Goal: Task Accomplishment & Management: Complete application form

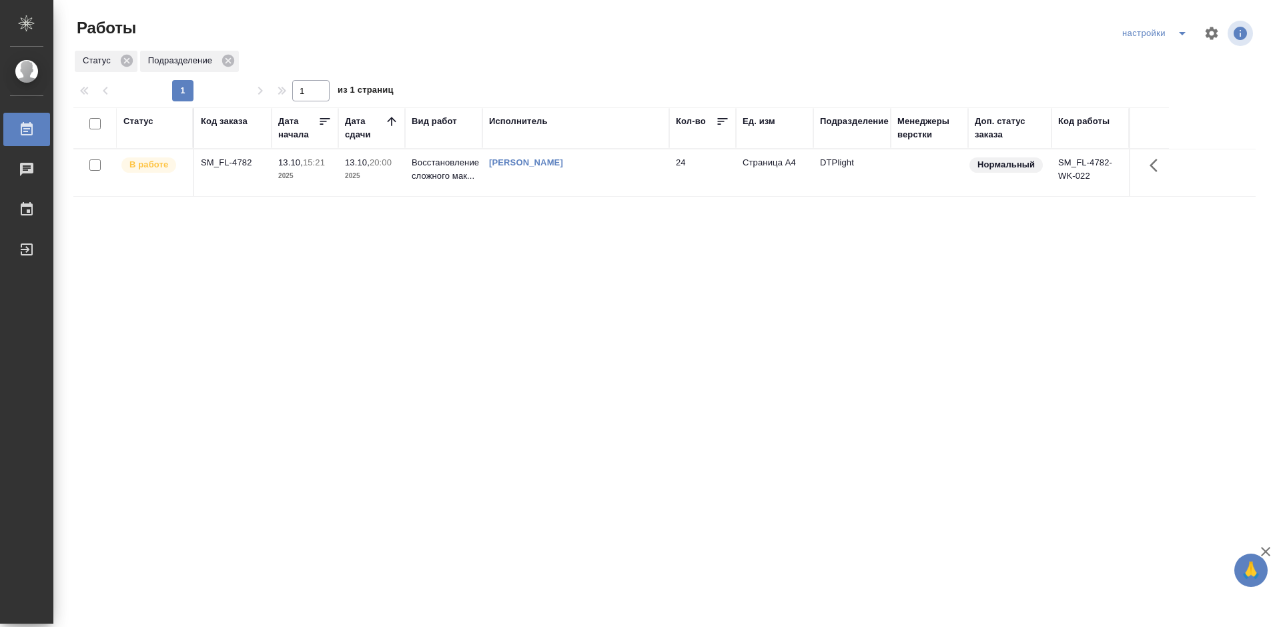
click at [229, 159] on div "SM_FL-4782" at bounding box center [233, 162] width 64 height 13
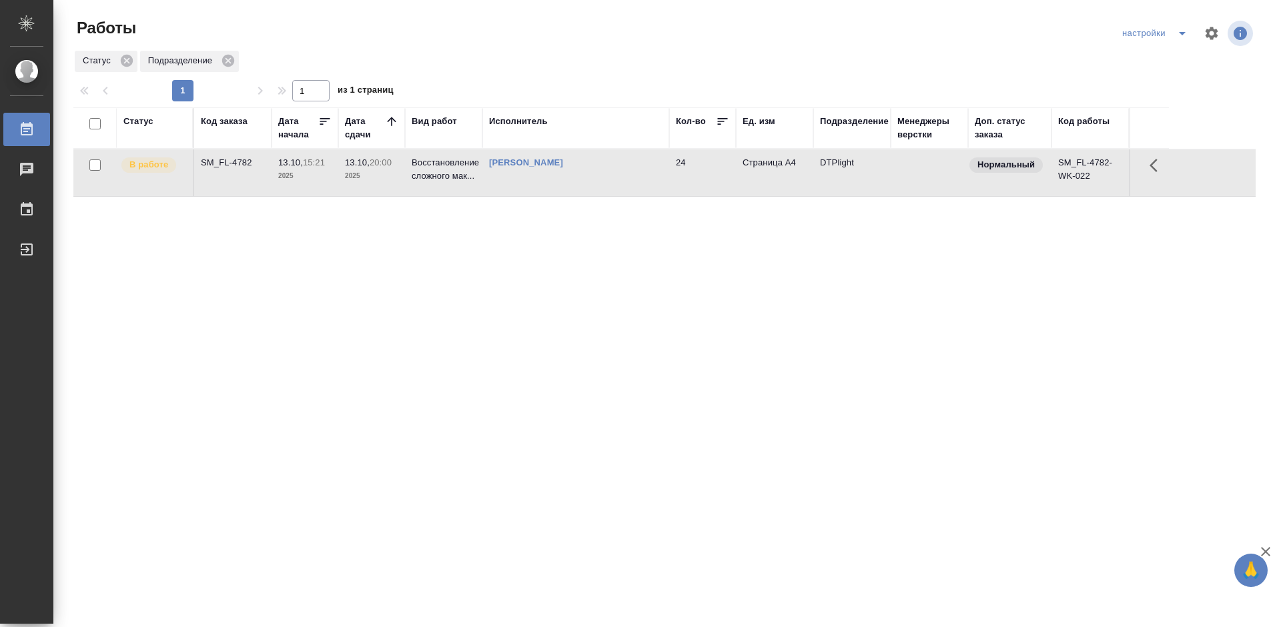
click at [229, 159] on div "SM_FL-4782" at bounding box center [233, 162] width 64 height 13
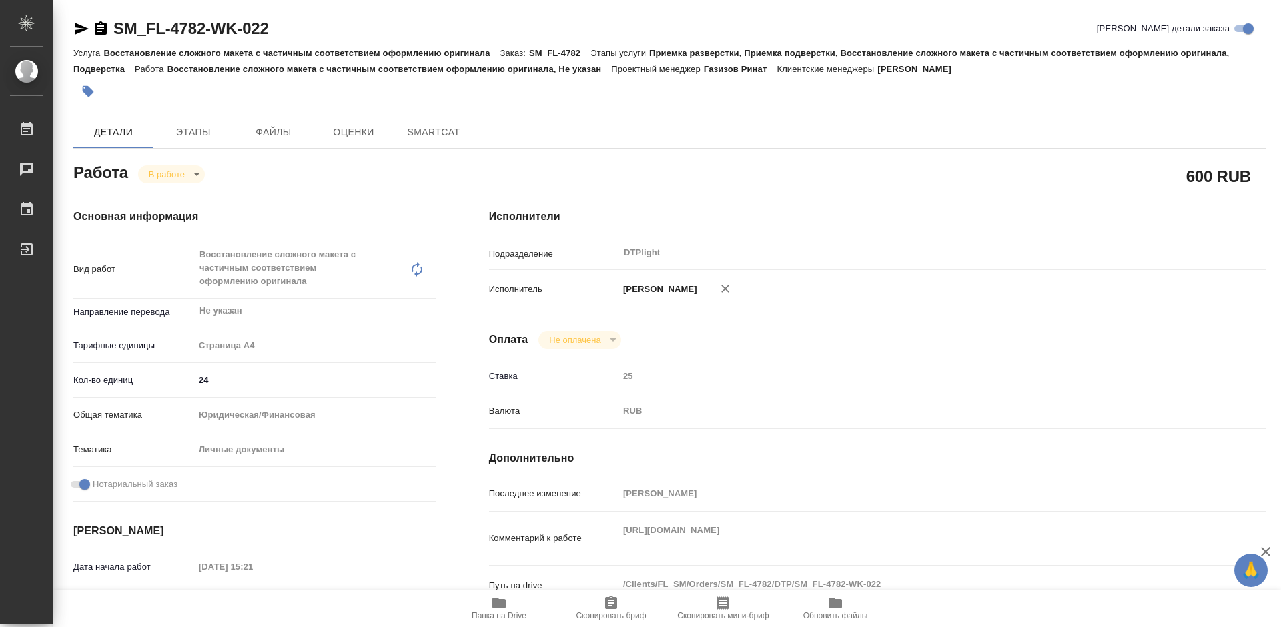
type textarea "x"
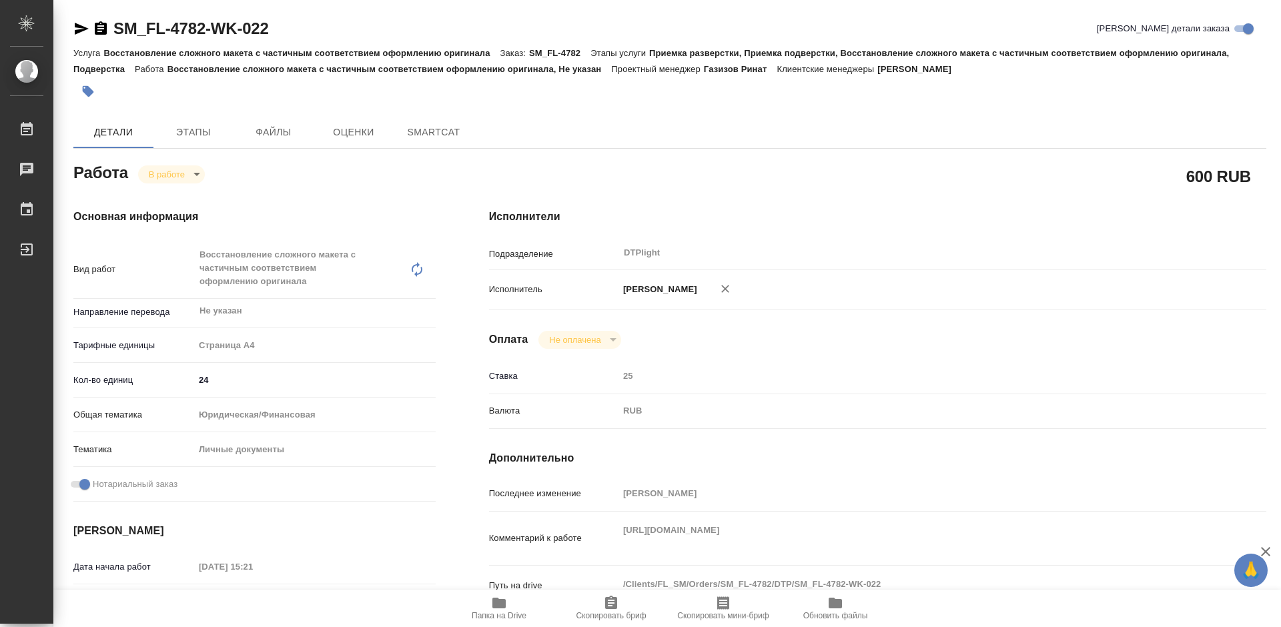
type textarea "x"
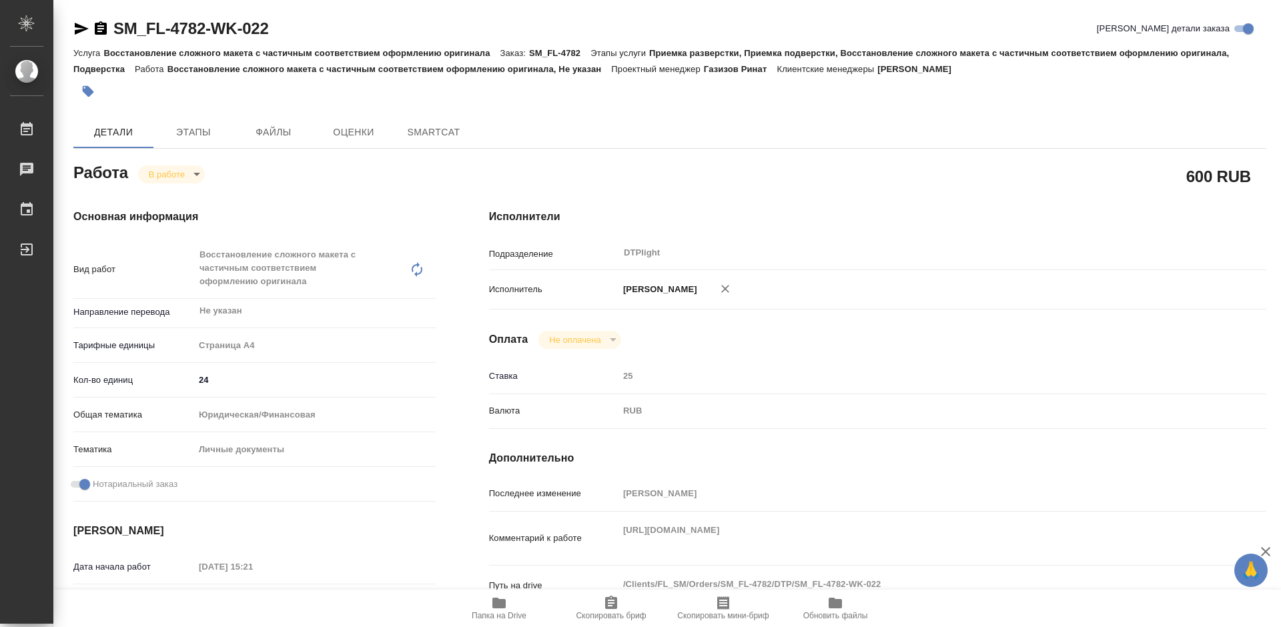
type textarea "x"
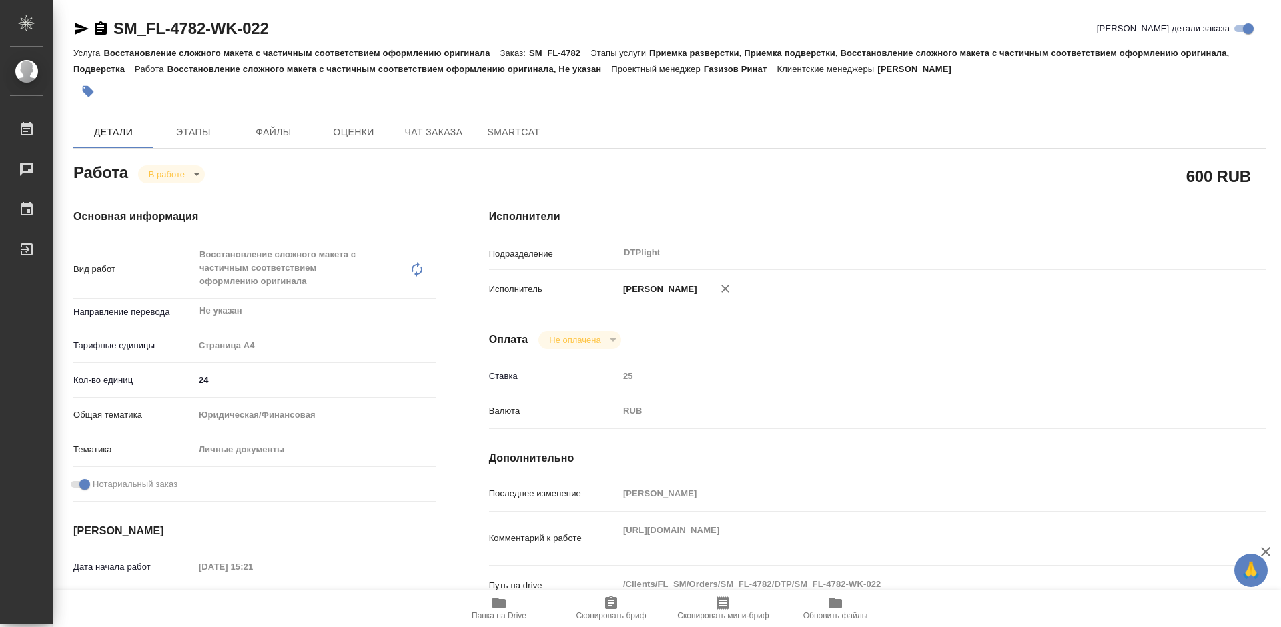
type textarea "x"
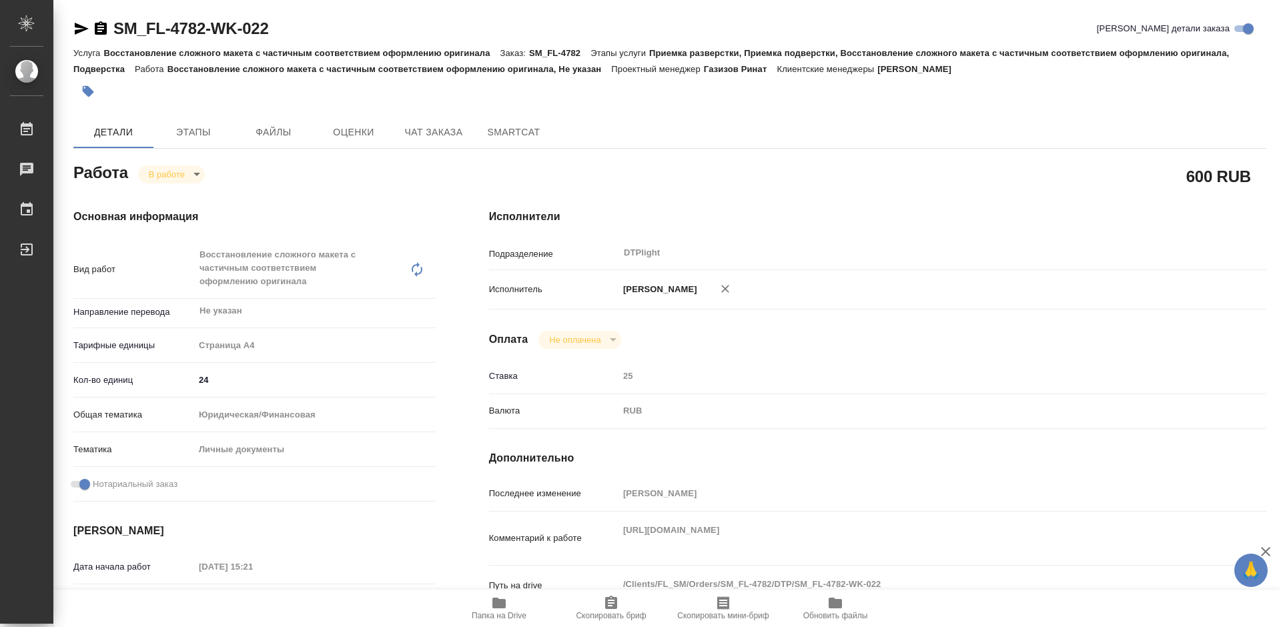
type textarea "x"
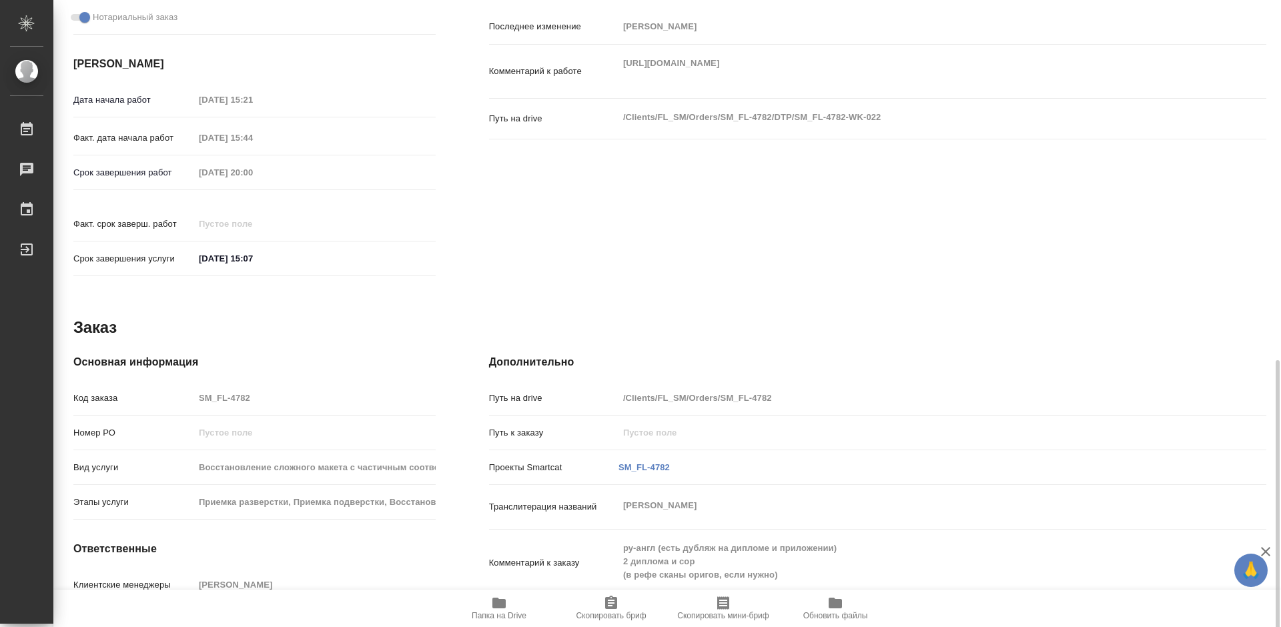
scroll to position [538, 0]
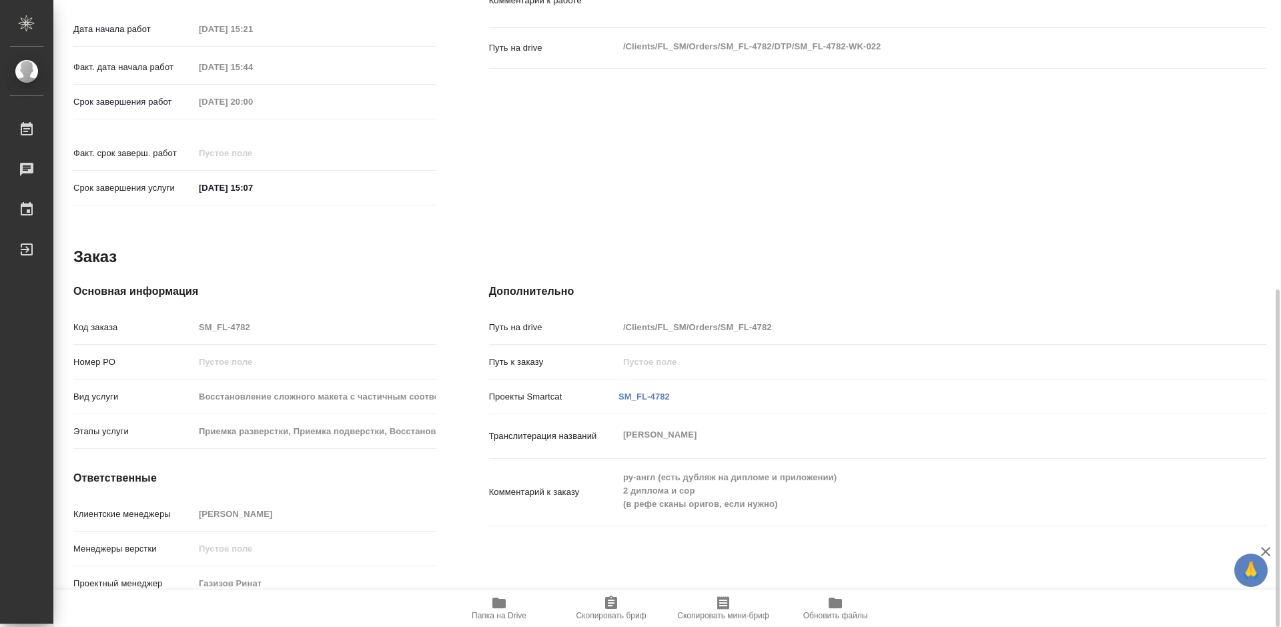
click at [501, 607] on icon "button" at bounding box center [498, 603] width 13 height 11
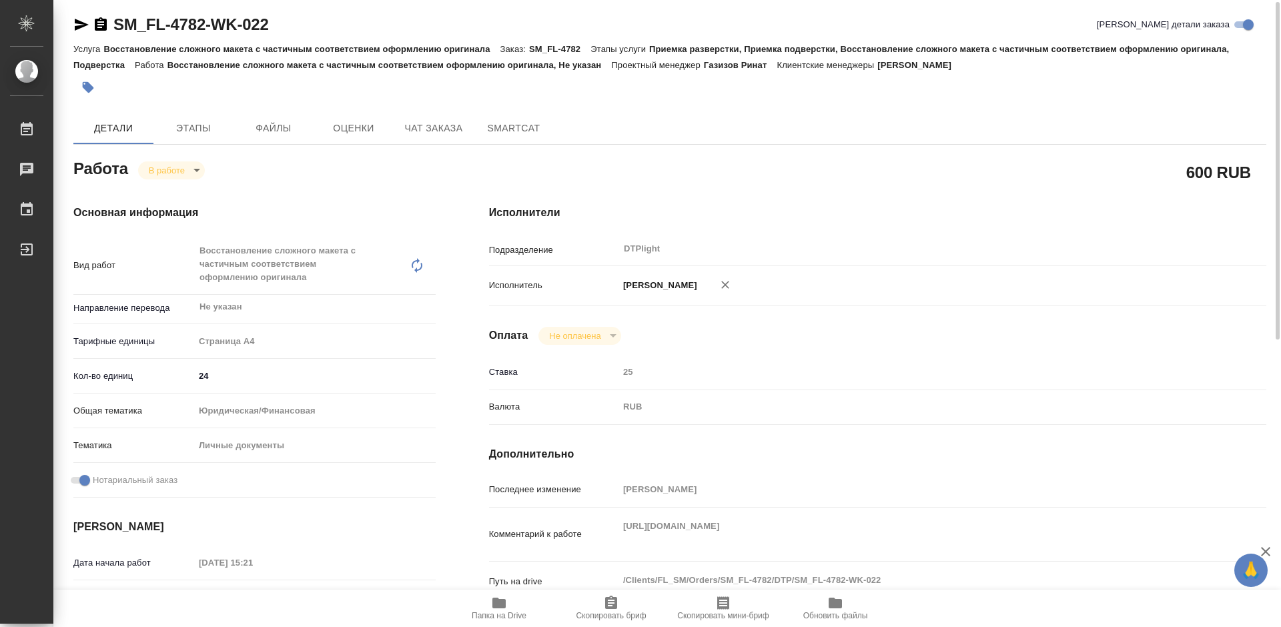
scroll to position [137, 0]
